Goal: Transaction & Acquisition: Purchase product/service

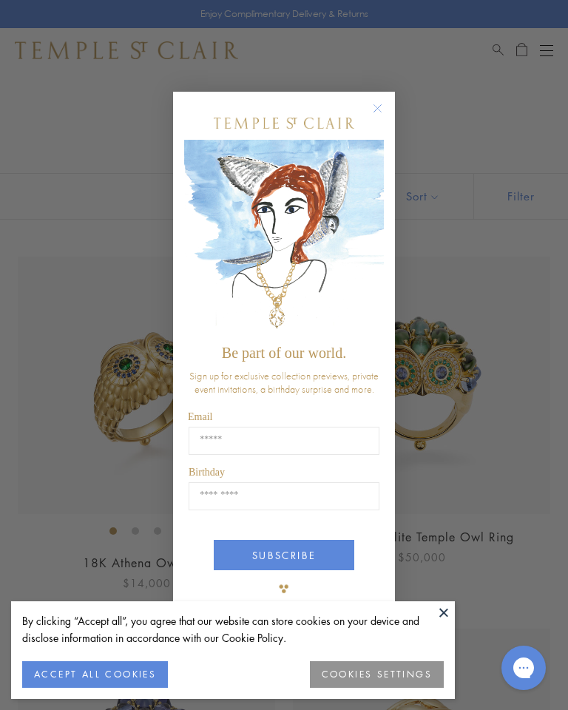
click at [390, 99] on form "Be part of our world. Sign up for exclusive collection previews, private event …" at bounding box center [284, 355] width 222 height 526
click at [453, 610] on button at bounding box center [444, 612] width 22 height 22
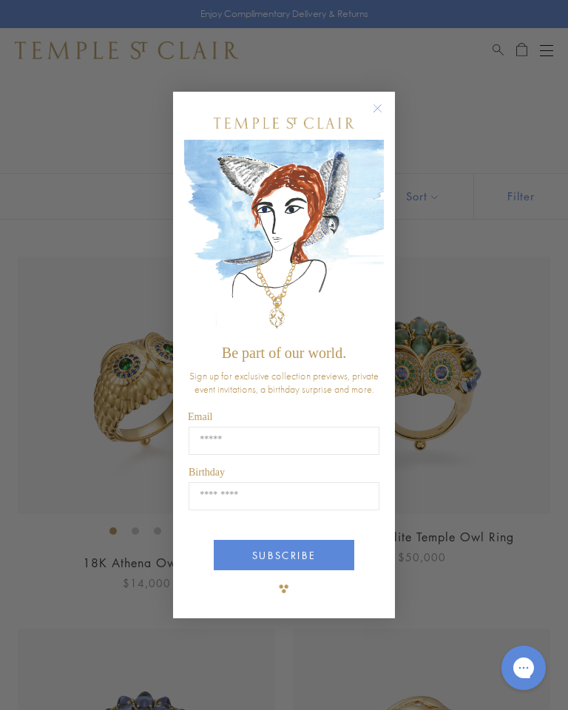
click at [389, 109] on button "Close dialog" at bounding box center [385, 115] width 18 height 18
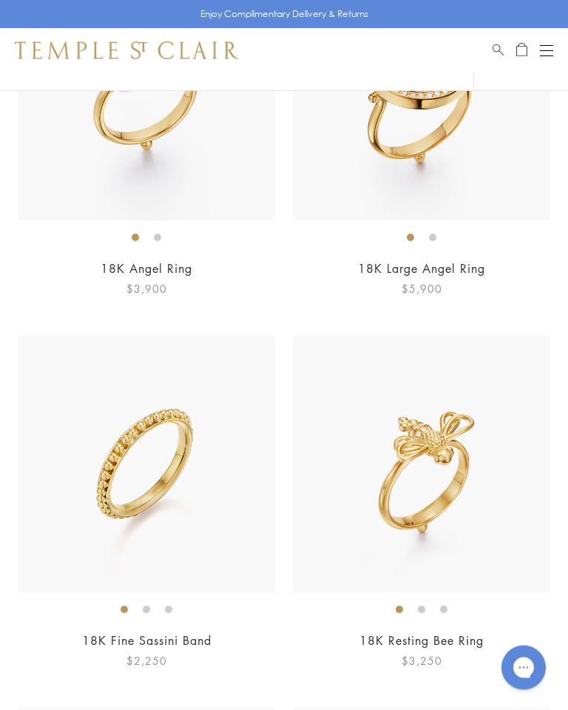
scroll to position [2507, 0]
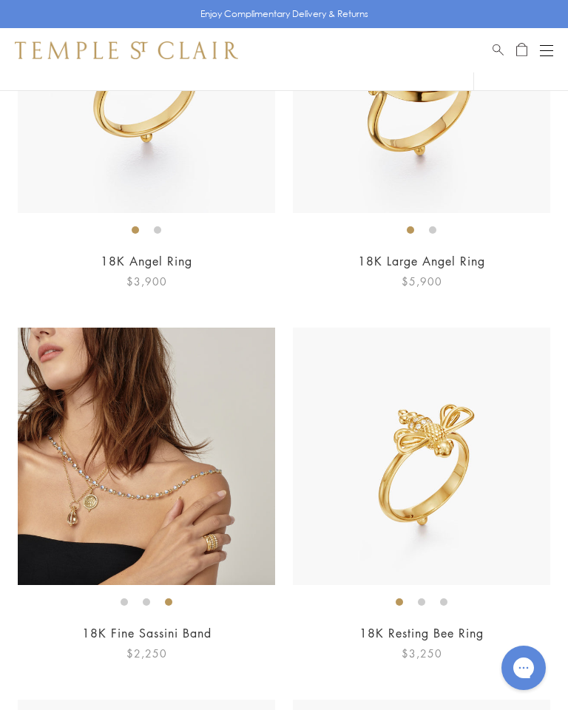
click at [207, 472] on img at bounding box center [146, 456] width 257 height 257
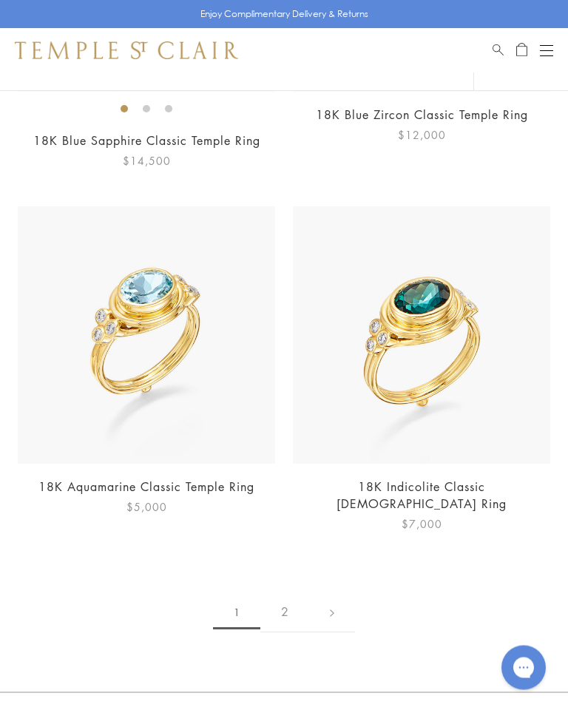
scroll to position [8639, 0]
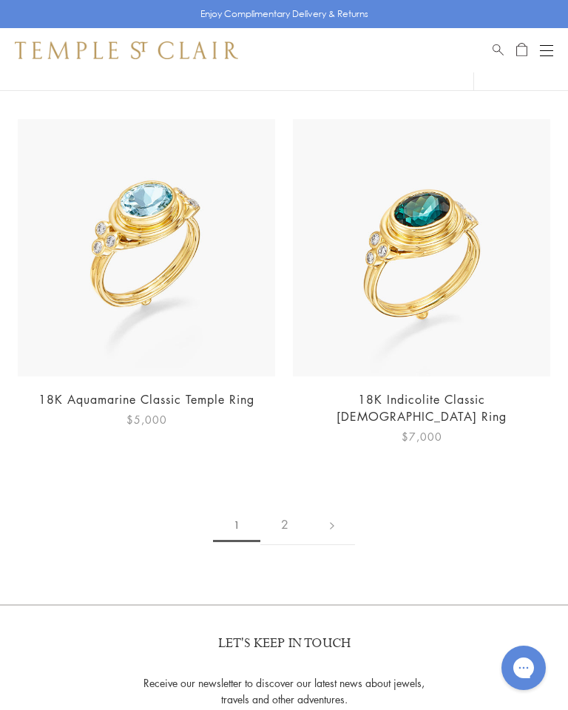
click at [331, 504] on link at bounding box center [332, 524] width 46 height 41
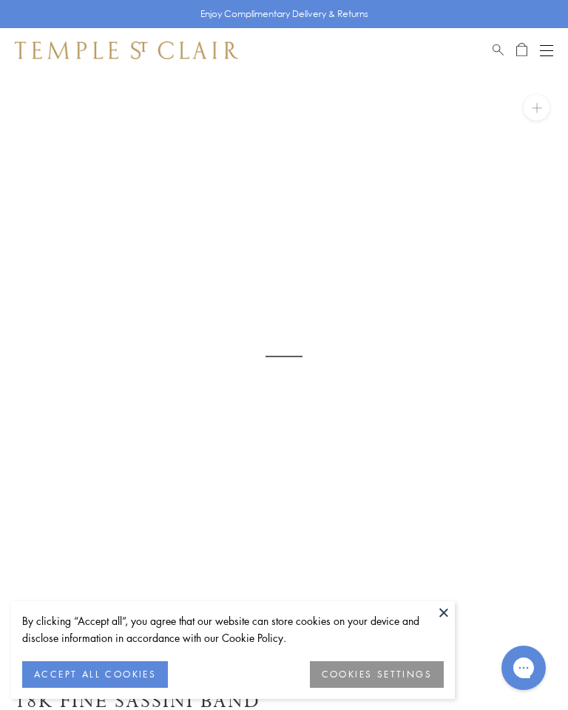
click at [98, 667] on button "ACCEPT ALL COOKIES" at bounding box center [95, 674] width 146 height 27
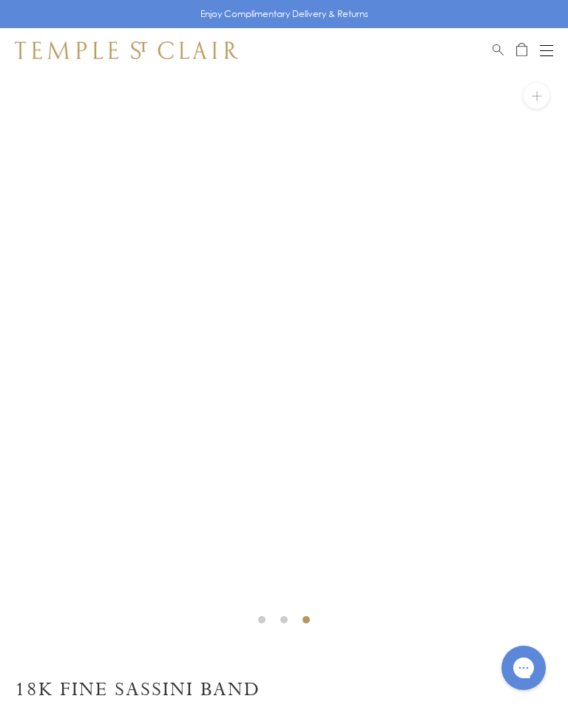
scroll to position [13, 0]
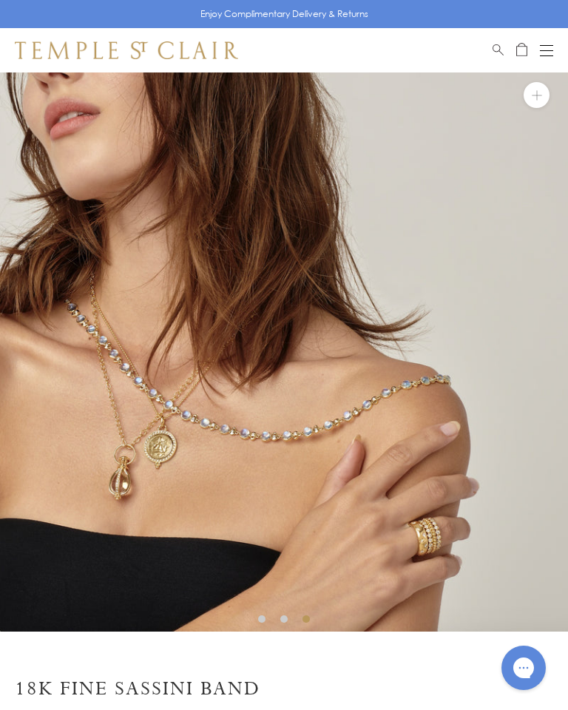
click at [449, 547] on img at bounding box center [284, 346] width 568 height 572
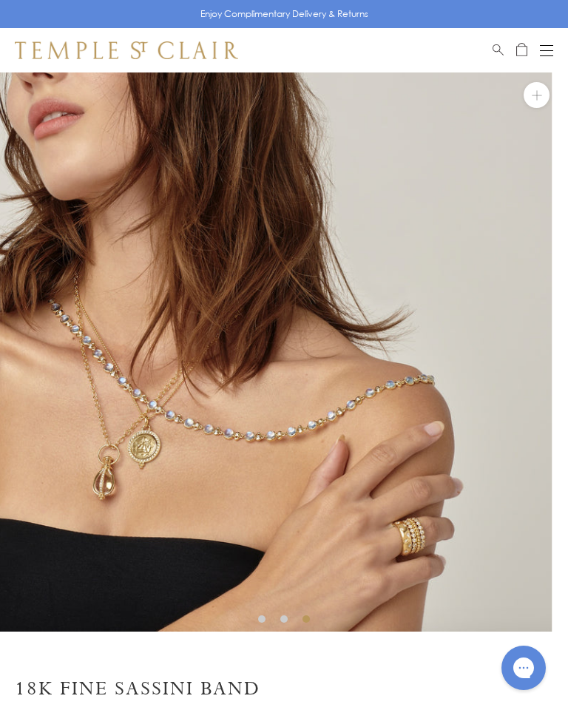
scroll to position [0, 0]
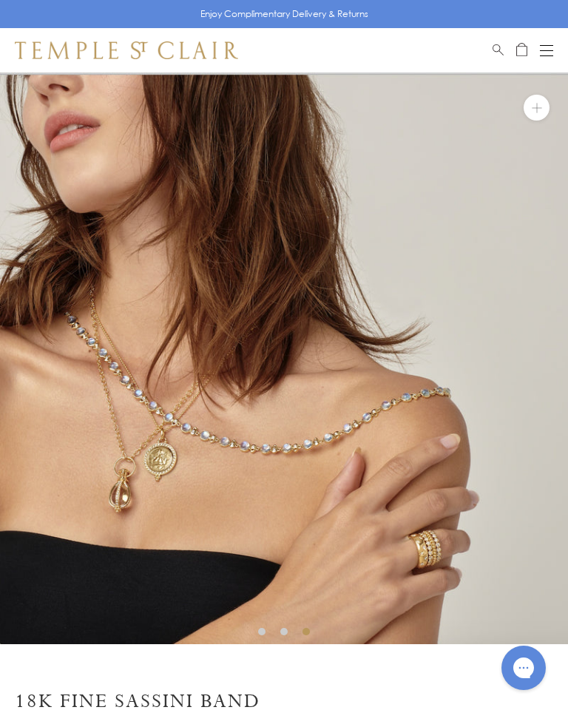
click at [445, 582] on img at bounding box center [284, 358] width 568 height 572
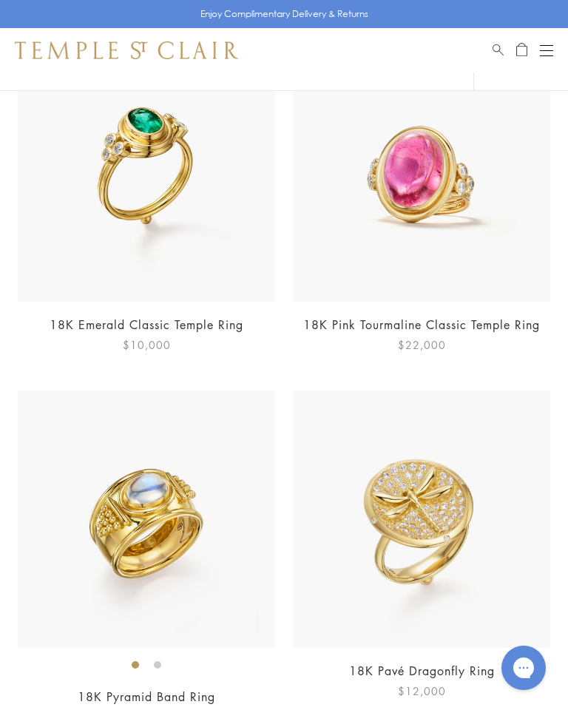
scroll to position [211, 0]
